Goal: Navigation & Orientation: Find specific page/section

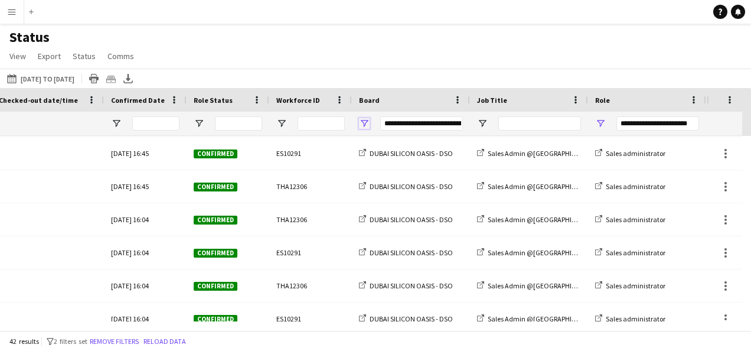
click at [361, 123] on span "Open Filter Menu" at bounding box center [364, 123] width 11 height 11
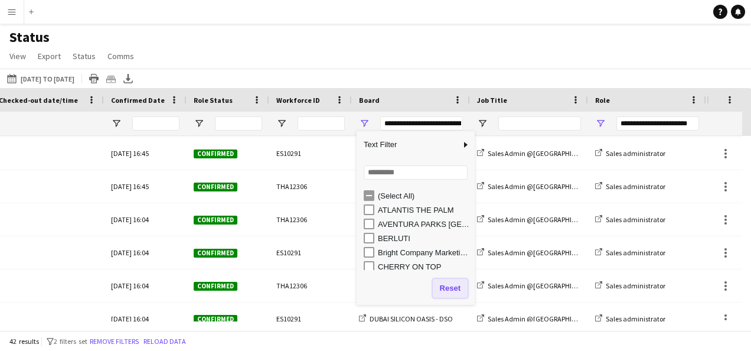
click at [449, 289] on button "Reset" at bounding box center [450, 288] width 35 height 19
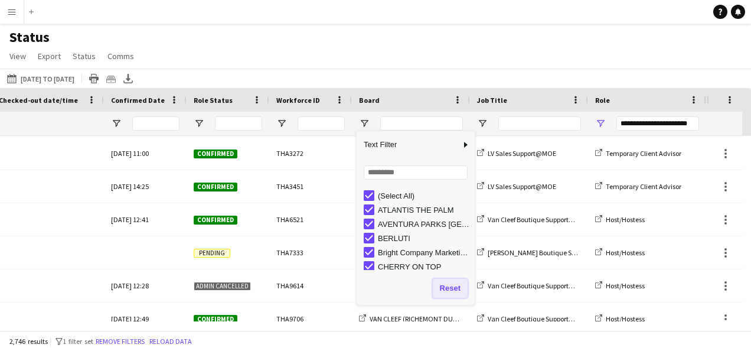
type input "**********"
click at [403, 337] on div "2,746 results filter-1 1 filter set Remove filters Reload data" at bounding box center [375, 341] width 751 height 20
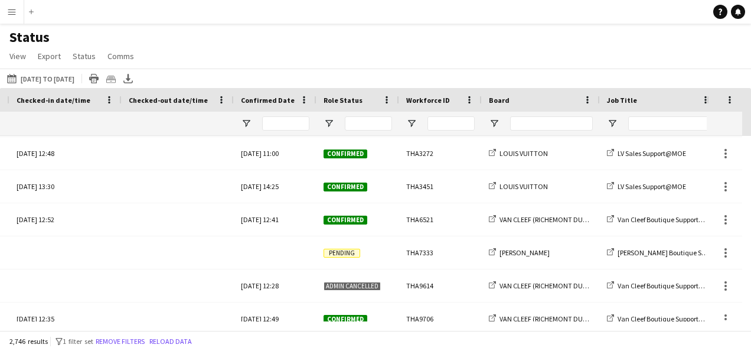
scroll to position [0, 327]
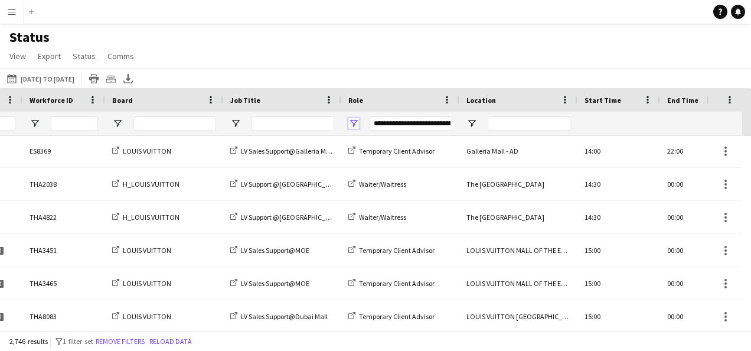
click at [357, 125] on span "Open Filter Menu" at bounding box center [353, 123] width 11 height 11
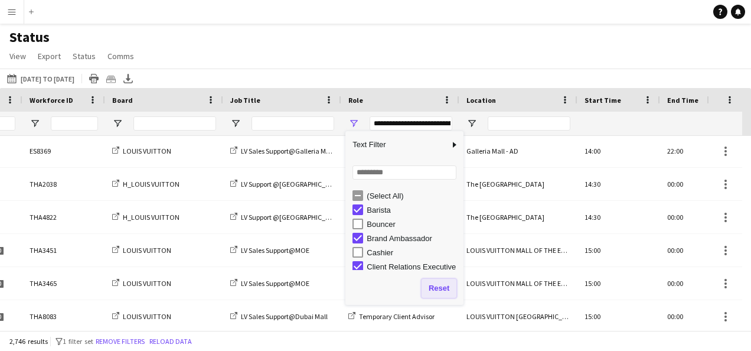
click at [438, 289] on button "Reset" at bounding box center [438, 288] width 35 height 19
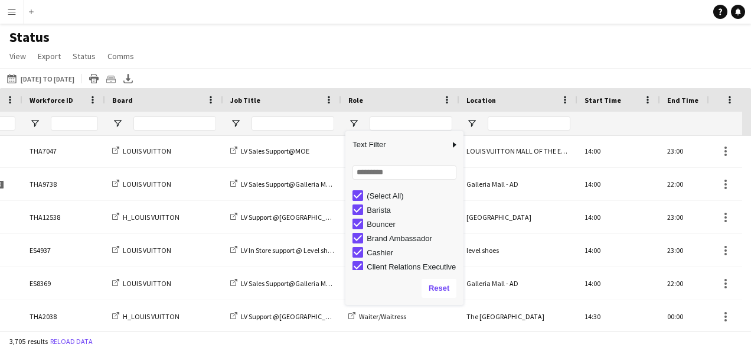
click at [290, 45] on div "Status View Views Default view New view Update view Delete view Edit name Custo…" at bounding box center [375, 48] width 751 height 40
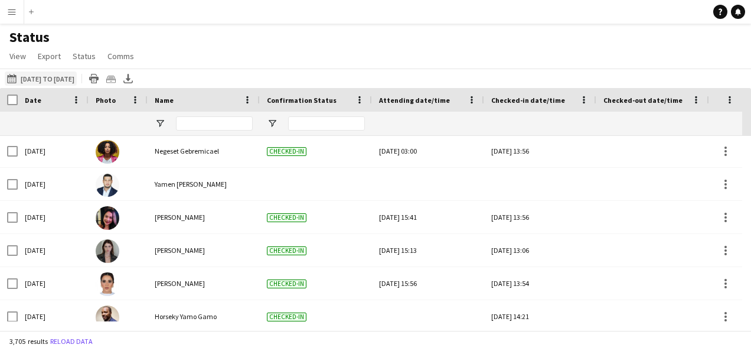
click at [25, 74] on button "19-09-2025 to 25-09-2025 14-06-2025 to 14-07-2025" at bounding box center [41, 78] width 72 height 14
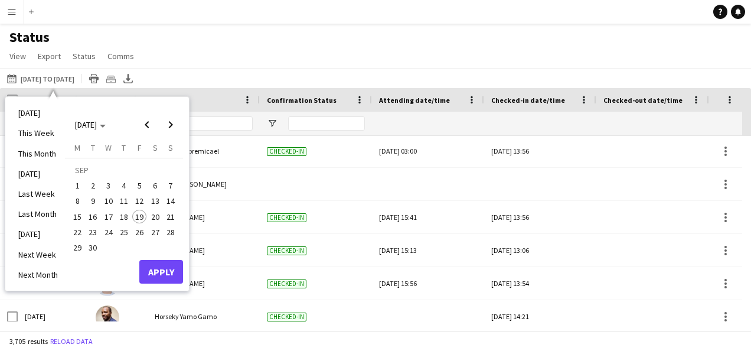
click at [135, 218] on span "19" at bounding box center [139, 217] width 14 height 14
click at [158, 268] on button "Apply" at bounding box center [161, 272] width 44 height 24
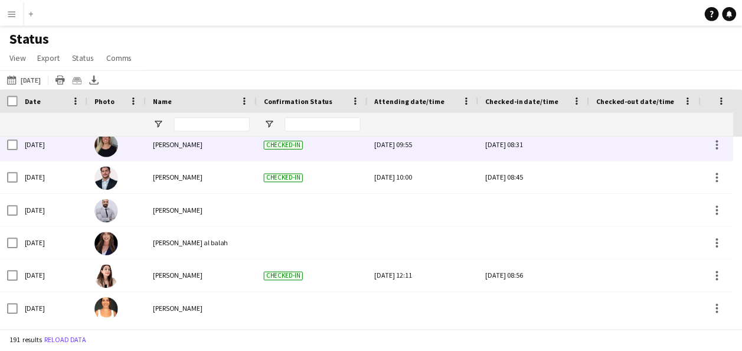
scroll to position [3529, 0]
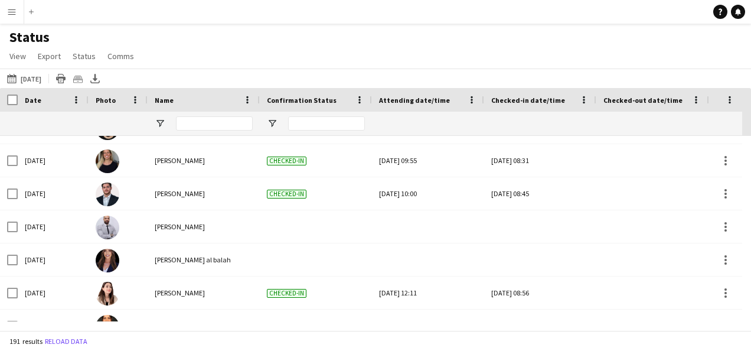
click at [16, 15] on app-icon "Menu" at bounding box center [11, 11] width 9 height 9
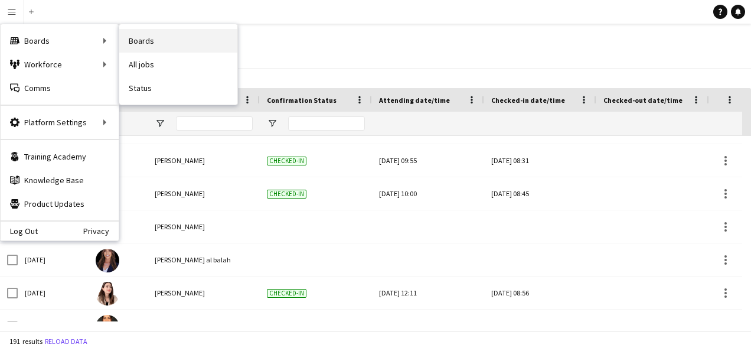
click at [164, 35] on link "Boards" at bounding box center [178, 41] width 118 height 24
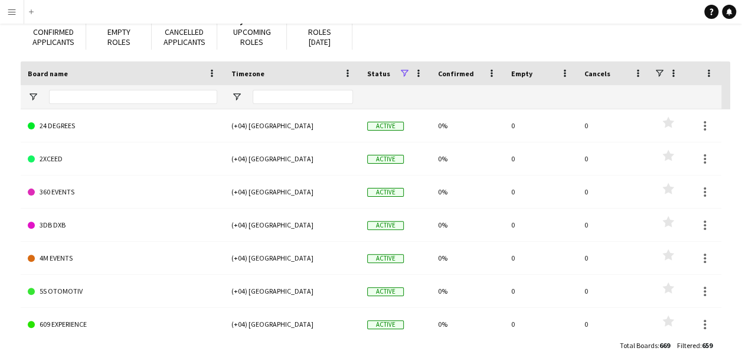
scroll to position [99, 0]
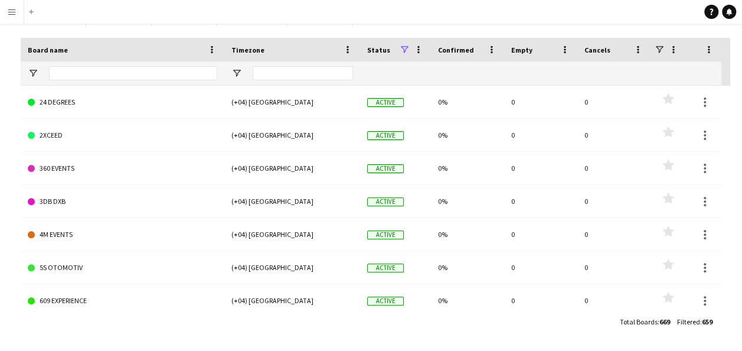
click at [0, 8] on html "Menu Boards Boards Boards All jobs Status Workforce Workforce My Workforce Recr…" at bounding box center [371, 126] width 742 height 450
click at [15, 12] on app-icon "Menu" at bounding box center [11, 11] width 9 height 9
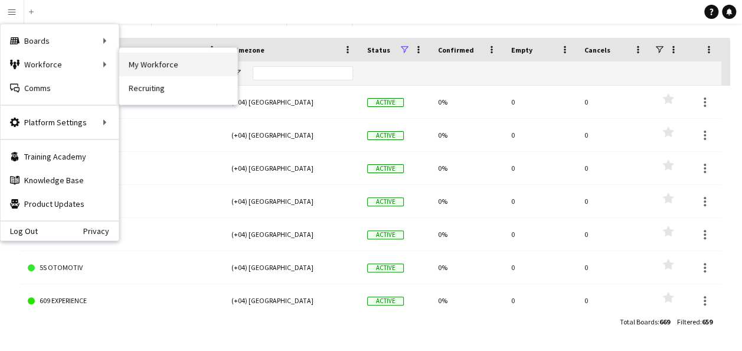
click at [139, 60] on link "My Workforce" at bounding box center [178, 65] width 118 height 24
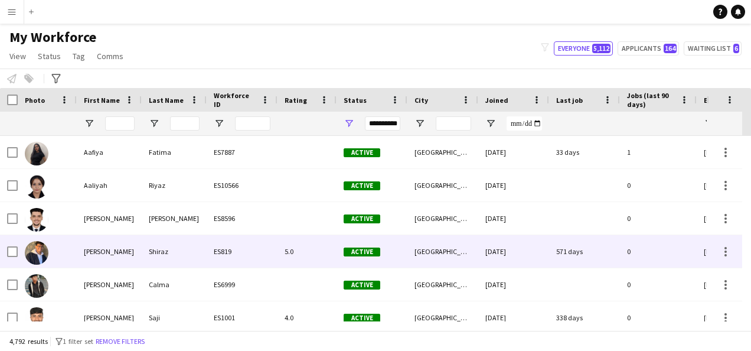
click at [47, 246] on div at bounding box center [37, 252] width 24 height 33
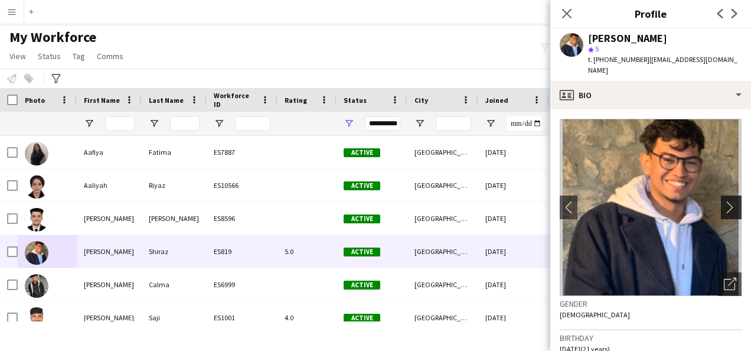
click at [724, 201] on app-icon "chevron-right" at bounding box center [733, 207] width 18 height 12
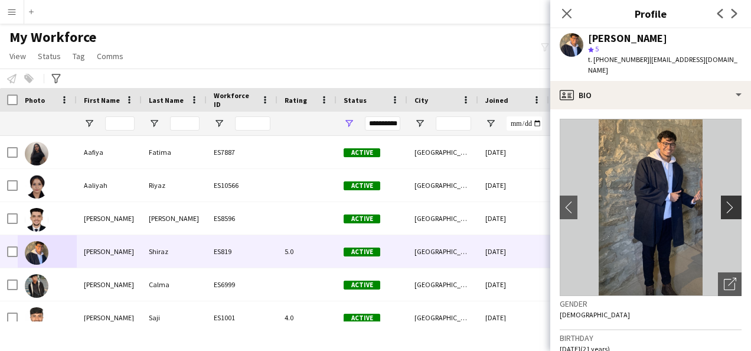
click at [724, 201] on app-icon "chevron-right" at bounding box center [733, 207] width 18 height 12
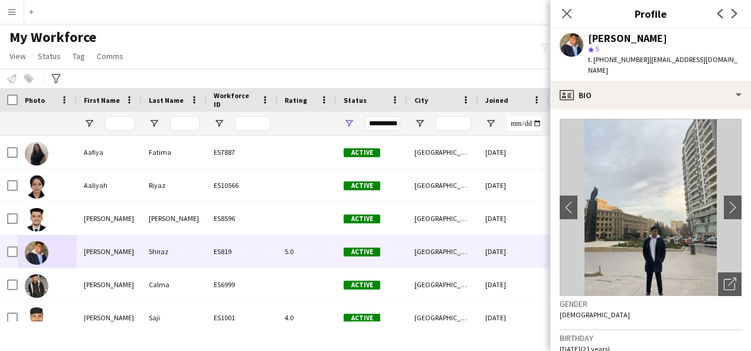
click at [732, 194] on app-crew-profile-bio "chevron-left chevron-right Open photos pop-in Gender Male Birthday 05-03-2004 (…" at bounding box center [650, 229] width 201 height 241
click at [724, 201] on app-icon "chevron-right" at bounding box center [733, 207] width 18 height 12
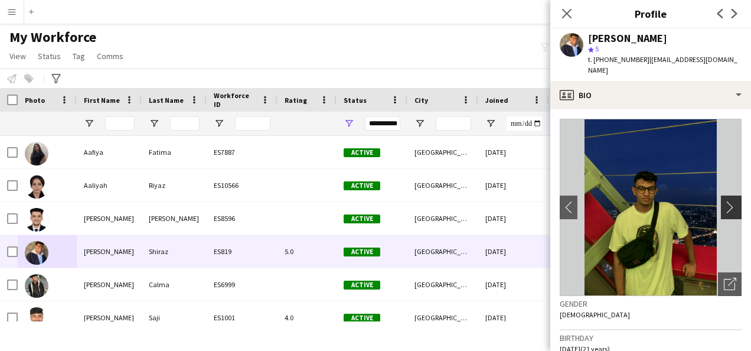
click at [724, 201] on app-icon "chevron-right" at bounding box center [733, 207] width 18 height 12
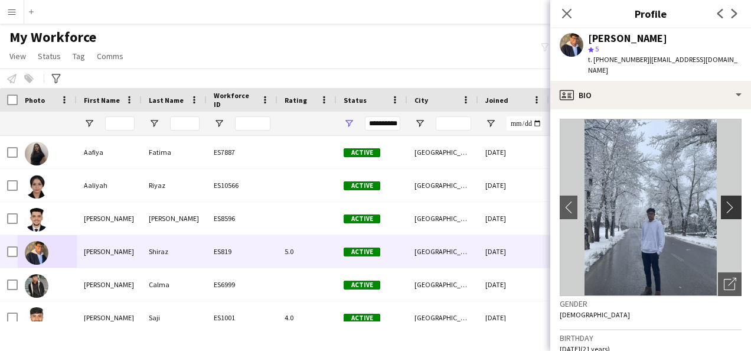
click at [724, 201] on app-icon "chevron-right" at bounding box center [733, 207] width 18 height 12
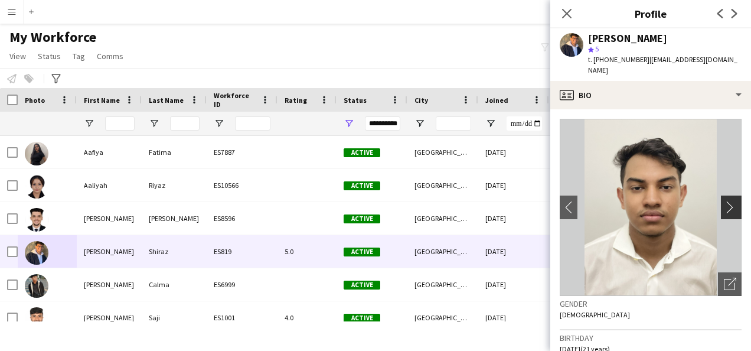
click at [724, 201] on app-icon "chevron-right" at bounding box center [733, 207] width 18 height 12
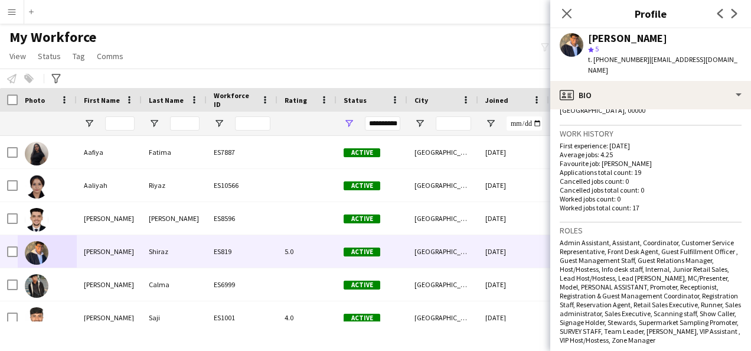
scroll to position [273, 0]
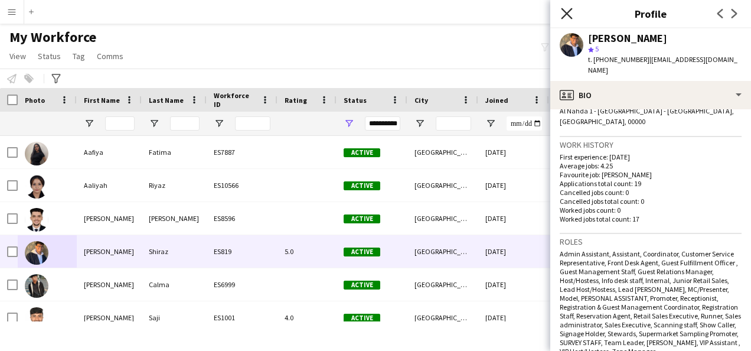
click at [564, 12] on icon "Close pop-in" at bounding box center [566, 13] width 11 height 11
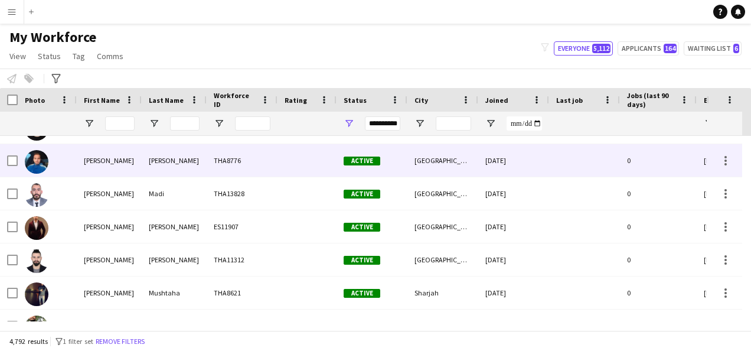
scroll to position [648, 0]
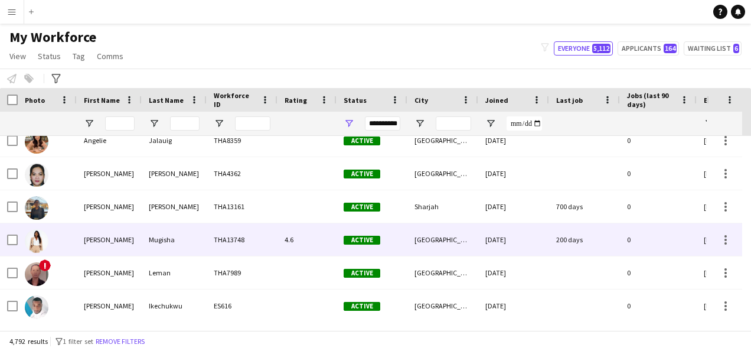
click at [121, 253] on div "Angella Vanessa" at bounding box center [109, 239] width 65 height 32
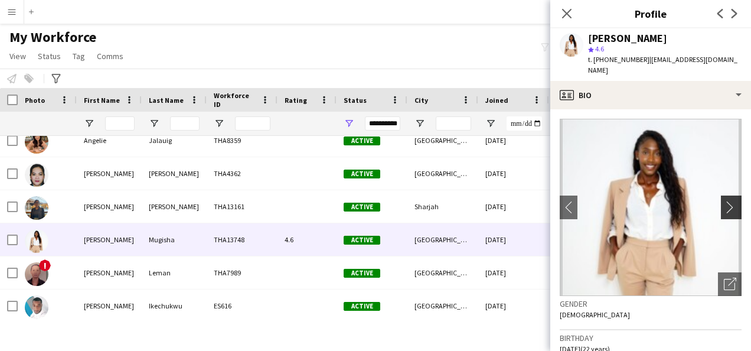
click at [721, 195] on button "chevron-right" at bounding box center [733, 207] width 24 height 24
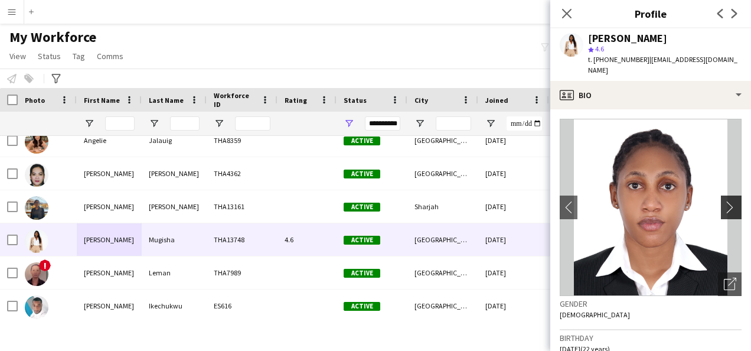
click at [721, 195] on button "chevron-right" at bounding box center [733, 207] width 24 height 24
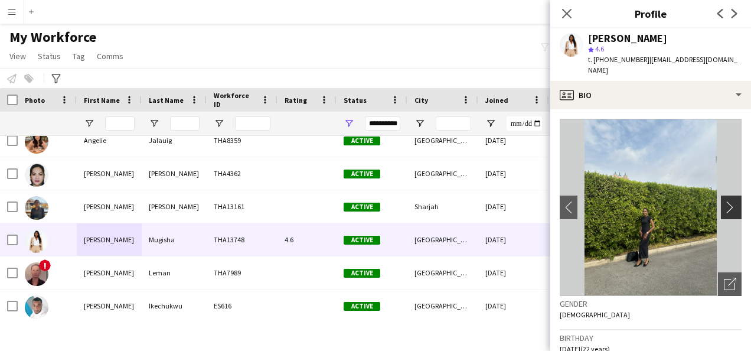
click at [730, 201] on app-icon "chevron-right" at bounding box center [733, 207] width 18 height 12
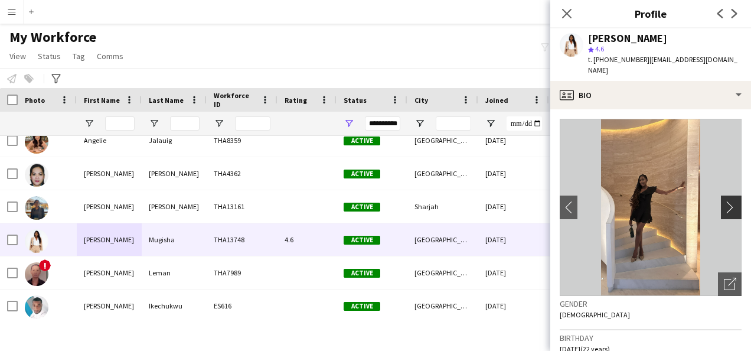
click at [724, 201] on app-icon "chevron-right" at bounding box center [733, 207] width 18 height 12
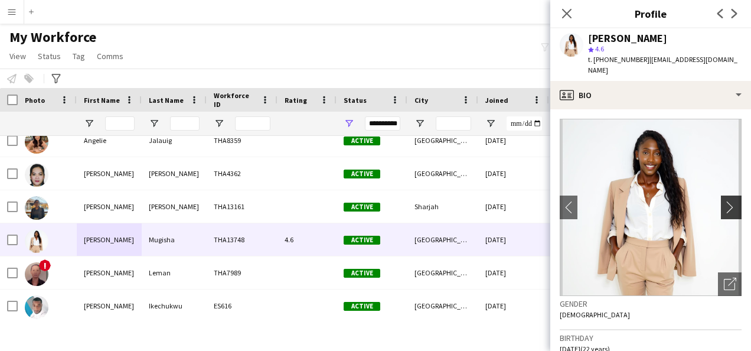
click at [724, 201] on app-icon "chevron-right" at bounding box center [733, 207] width 18 height 12
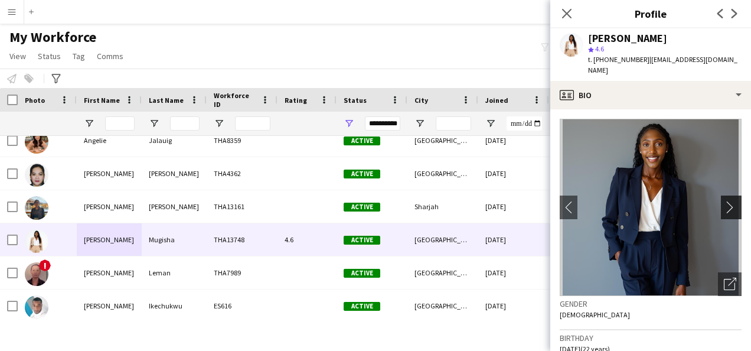
click at [724, 201] on app-icon "chevron-right" at bounding box center [733, 207] width 18 height 12
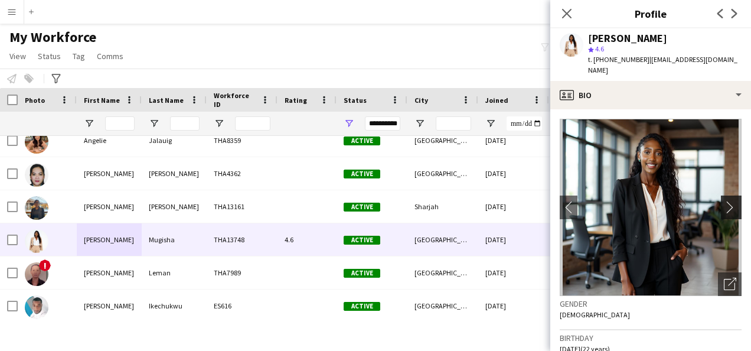
click at [724, 201] on app-icon "chevron-right" at bounding box center [733, 207] width 18 height 12
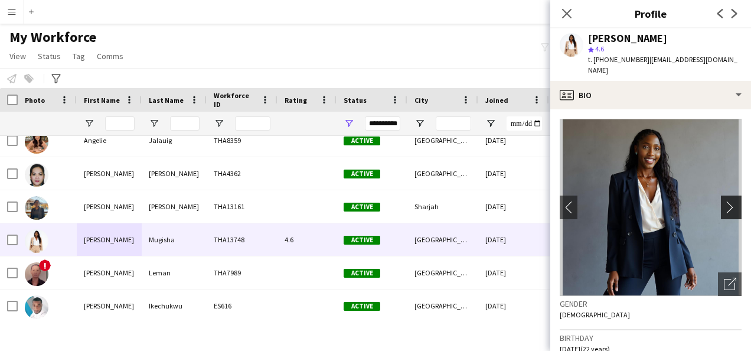
click at [724, 201] on app-icon "chevron-right" at bounding box center [733, 207] width 18 height 12
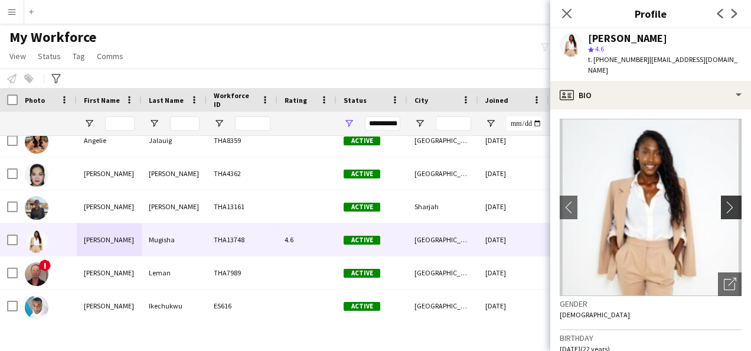
click at [724, 201] on app-icon "chevron-right" at bounding box center [733, 207] width 18 height 12
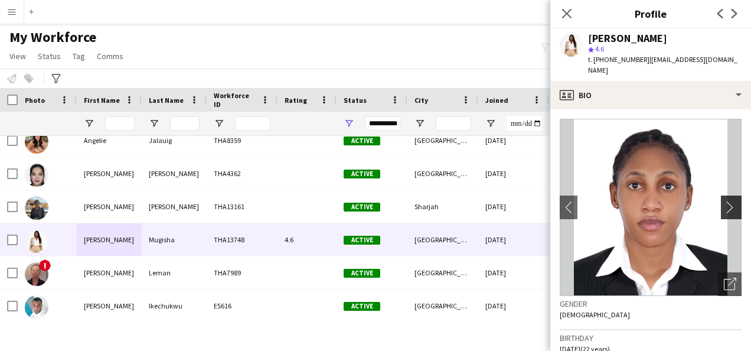
click at [724, 201] on app-icon "chevron-right" at bounding box center [733, 207] width 18 height 12
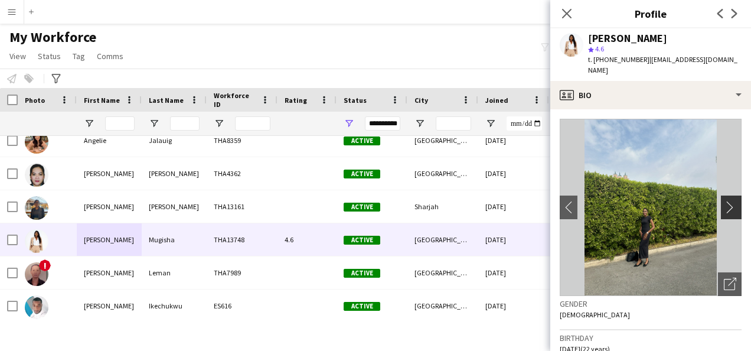
click at [724, 201] on app-icon "chevron-right" at bounding box center [733, 207] width 18 height 12
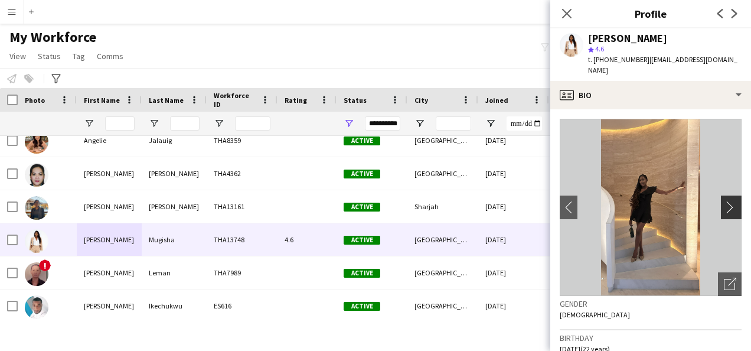
click at [724, 201] on app-icon "chevron-right" at bounding box center [733, 207] width 18 height 12
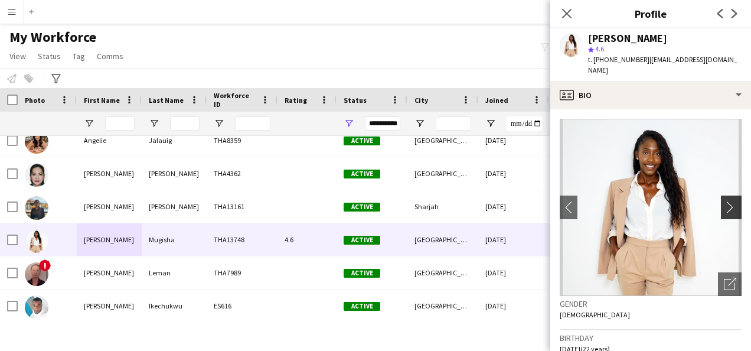
click at [724, 201] on app-icon "chevron-right" at bounding box center [733, 207] width 18 height 12
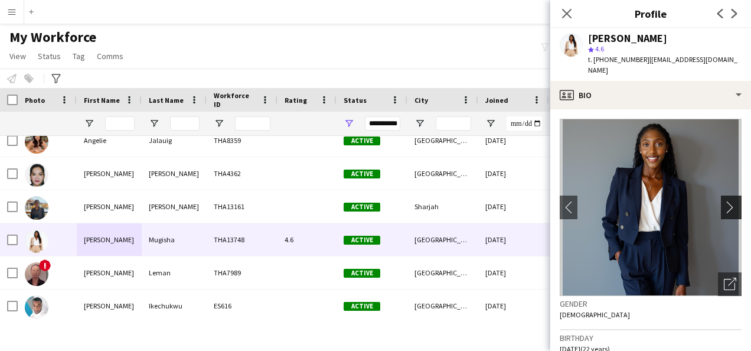
click at [724, 201] on app-icon "chevron-right" at bounding box center [733, 207] width 18 height 12
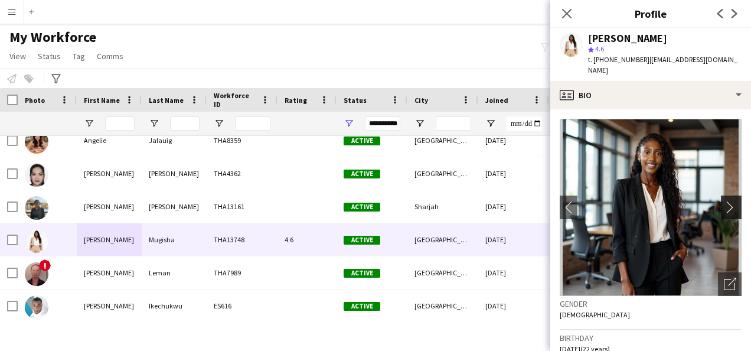
click at [724, 201] on app-icon "chevron-right" at bounding box center [733, 207] width 18 height 12
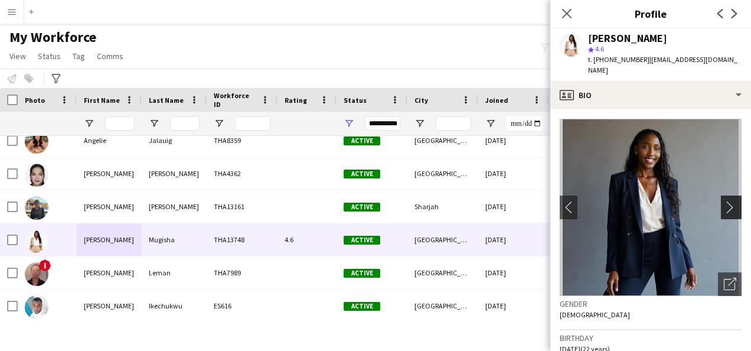
click at [724, 201] on app-icon "chevron-right" at bounding box center [733, 207] width 18 height 12
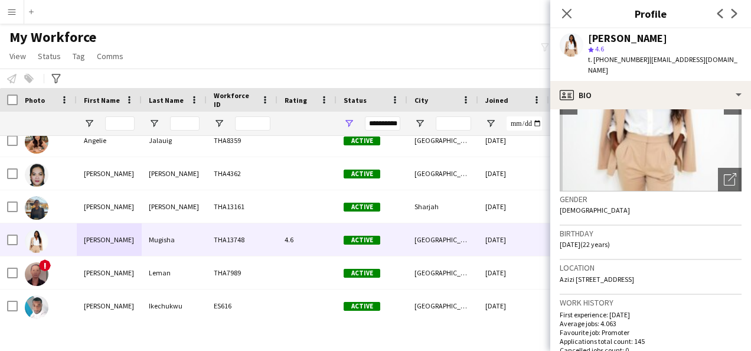
scroll to position [0, 0]
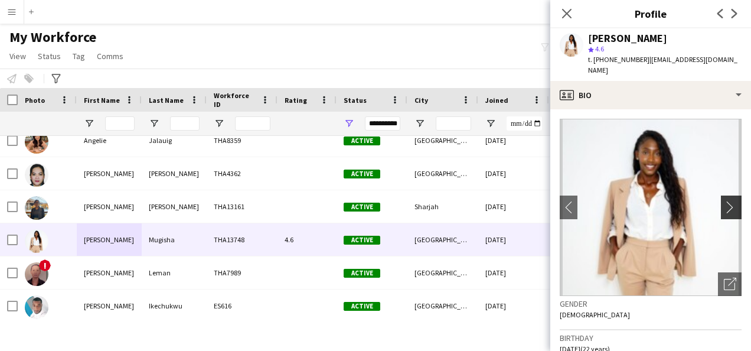
click at [726, 201] on app-icon "chevron-right" at bounding box center [733, 207] width 18 height 12
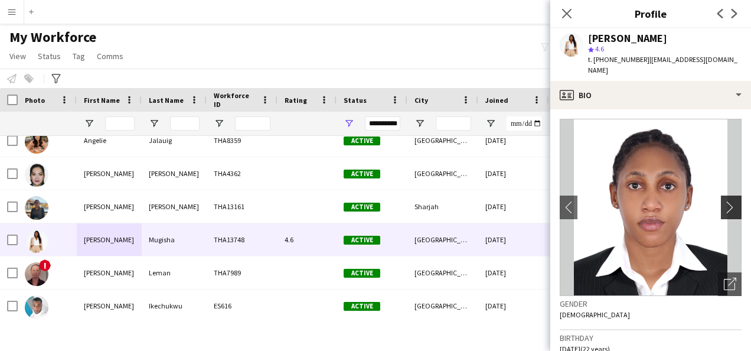
click at [726, 201] on app-icon "chevron-right" at bounding box center [733, 207] width 18 height 12
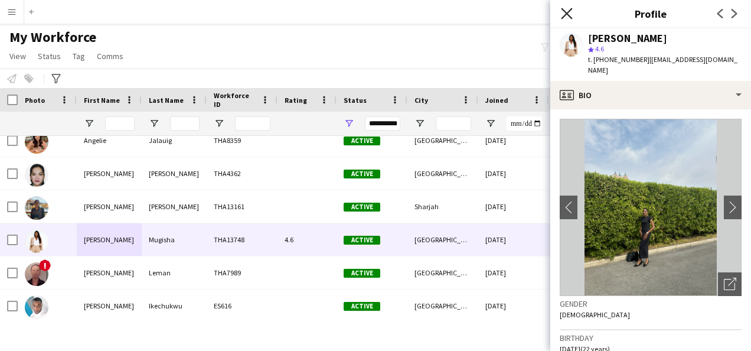
click at [570, 12] on icon "Close pop-in" at bounding box center [566, 13] width 11 height 11
